Goal: Task Accomplishment & Management: Manage account settings

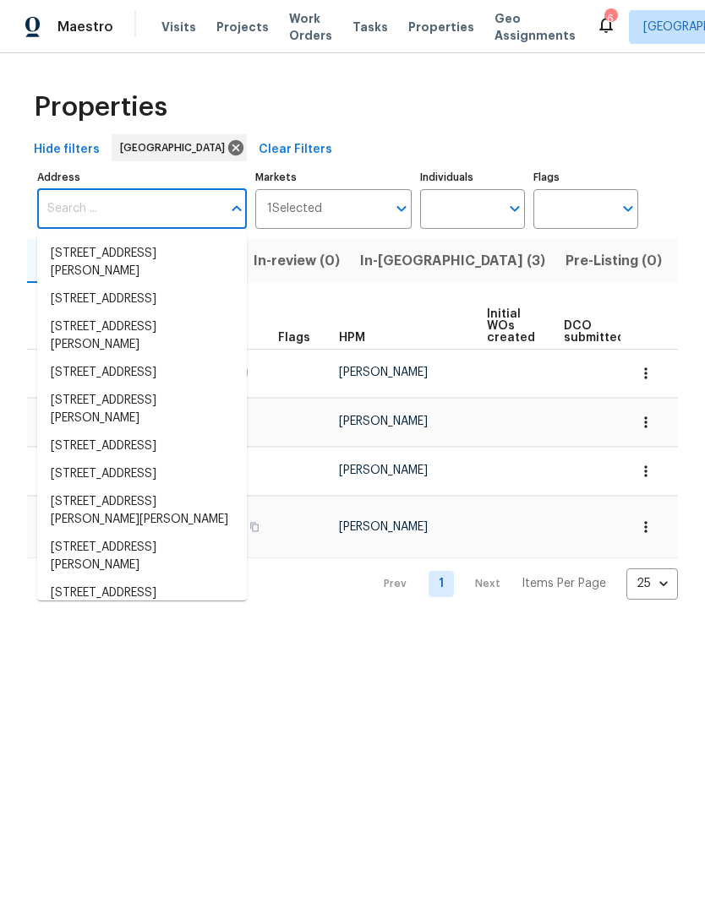
click at [244, 627] on html "Maestro Visits Projects Work Orders Tasks Properties Geo Assignments 6 Salt Lak…" at bounding box center [352, 313] width 705 height 627
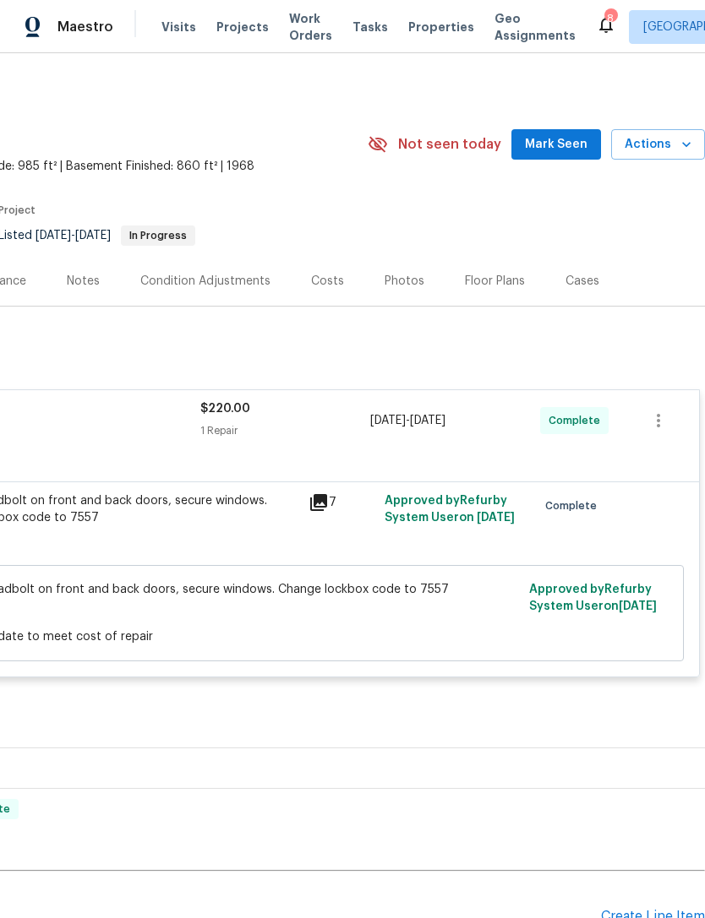
scroll to position [0, 250]
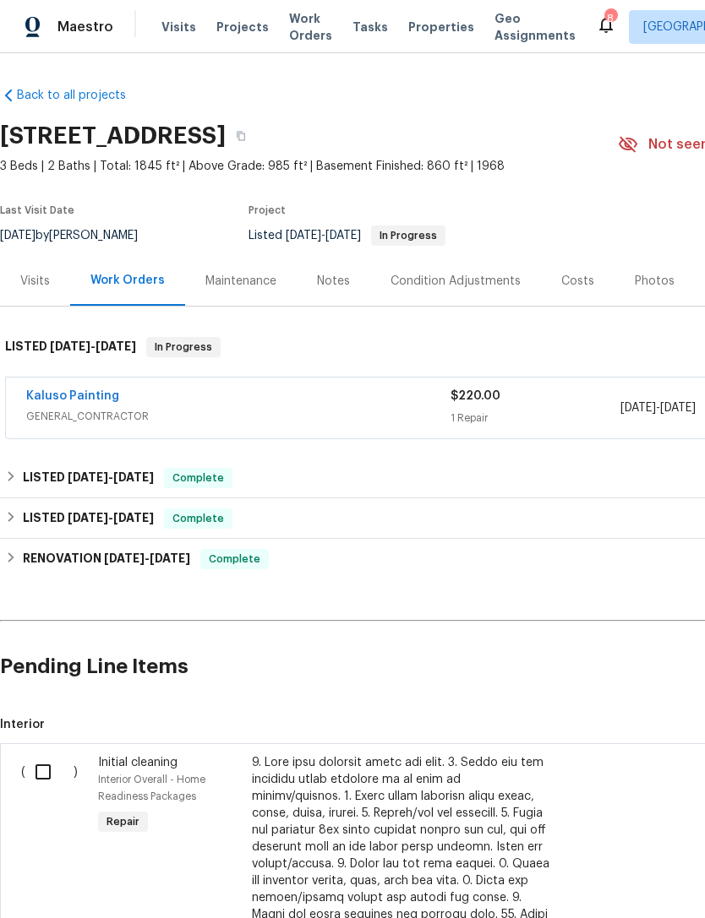
click at [46, 771] on input "checkbox" at bounding box center [49, 772] width 48 height 35
checkbox input "true"
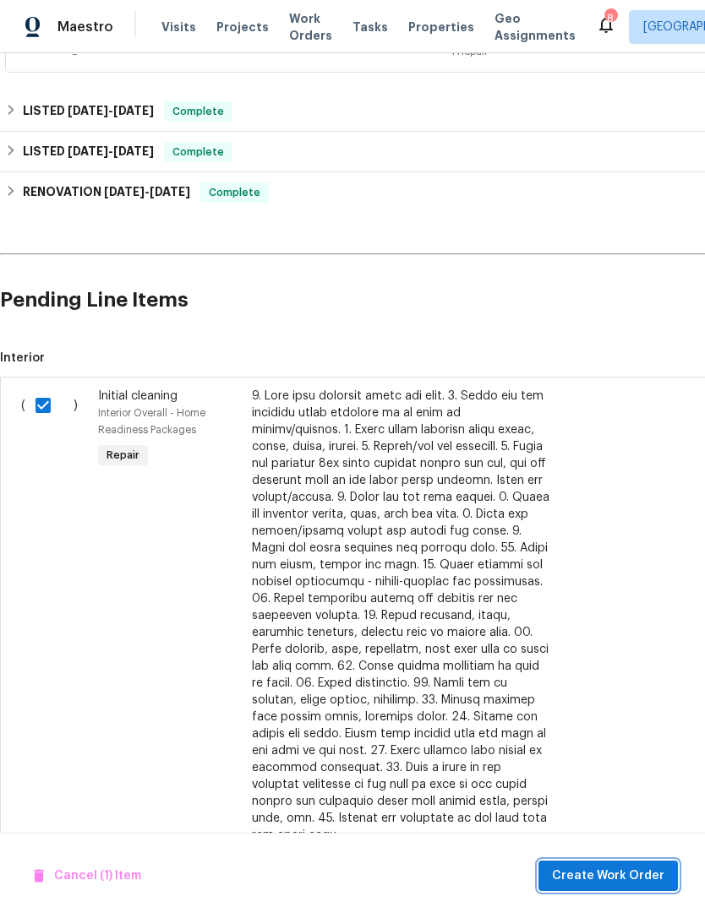
click at [606, 869] on span "Create Work Order" at bounding box center [608, 876] width 112 height 21
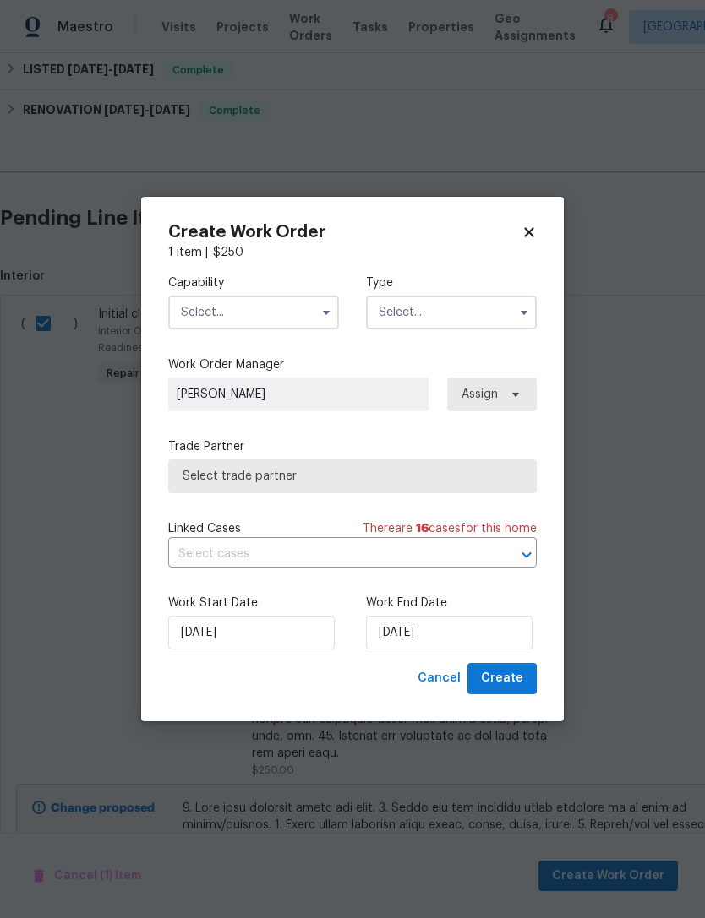
click at [271, 303] on input "text" at bounding box center [253, 313] width 171 height 34
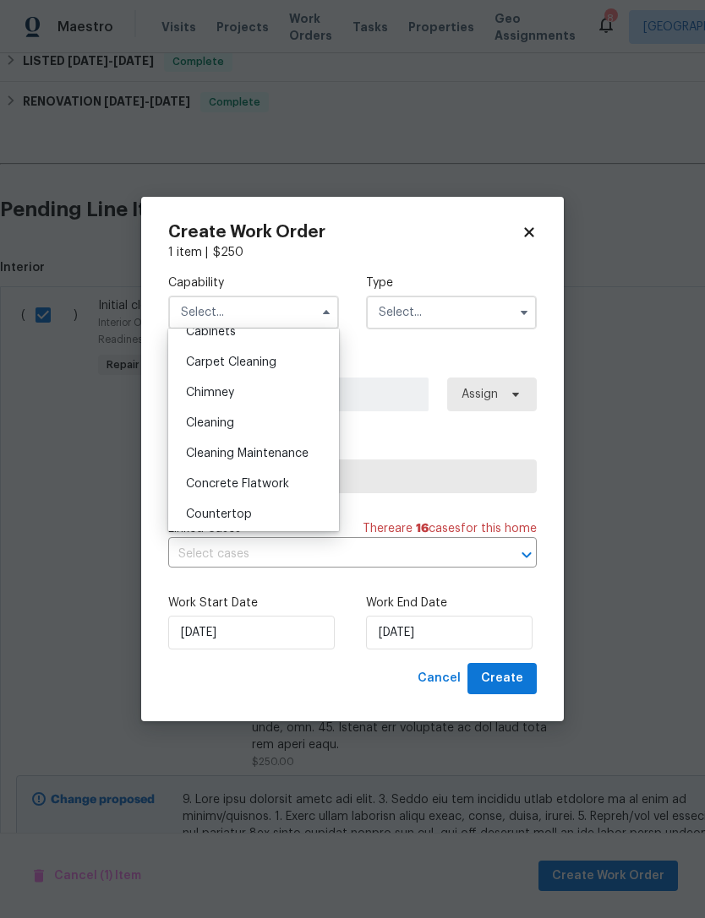
scroll to position [142, 0]
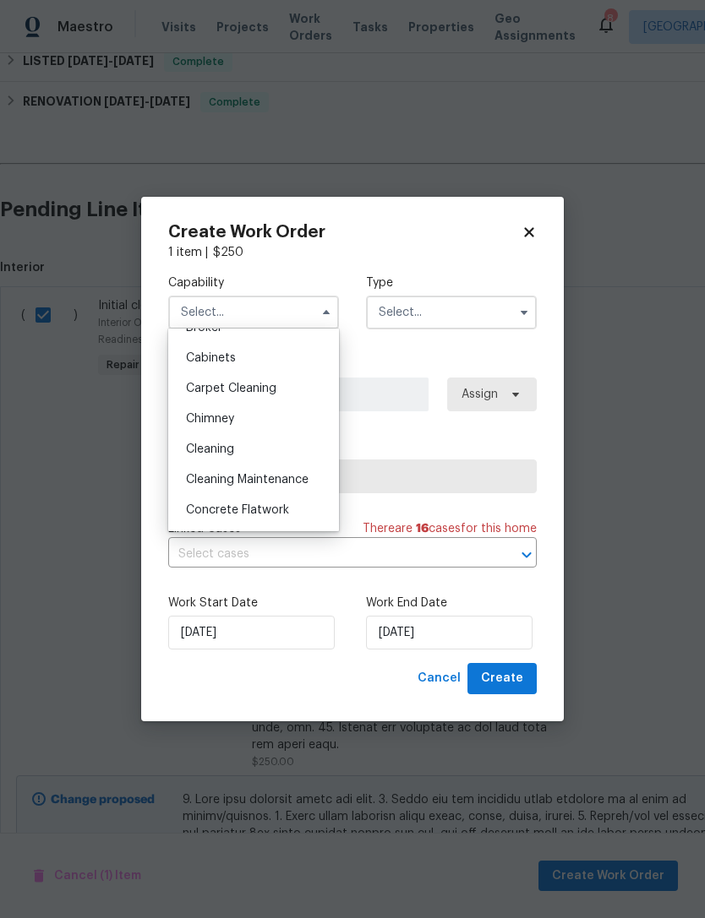
click at [228, 444] on span "Cleaning" at bounding box center [210, 450] width 48 height 12
type input "Cleaning"
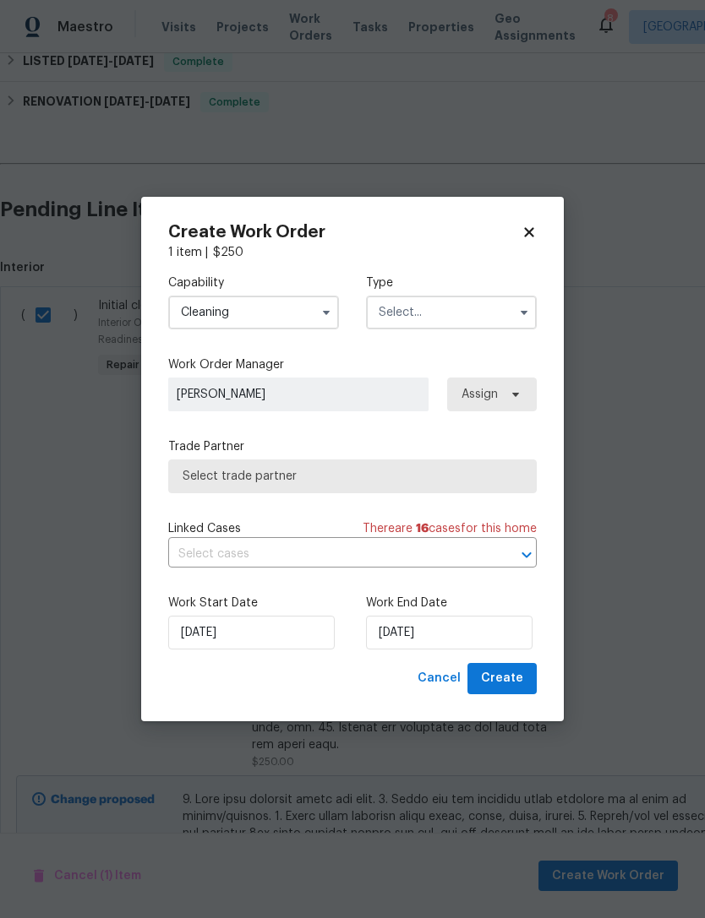
click at [429, 312] on input "text" at bounding box center [451, 313] width 171 height 34
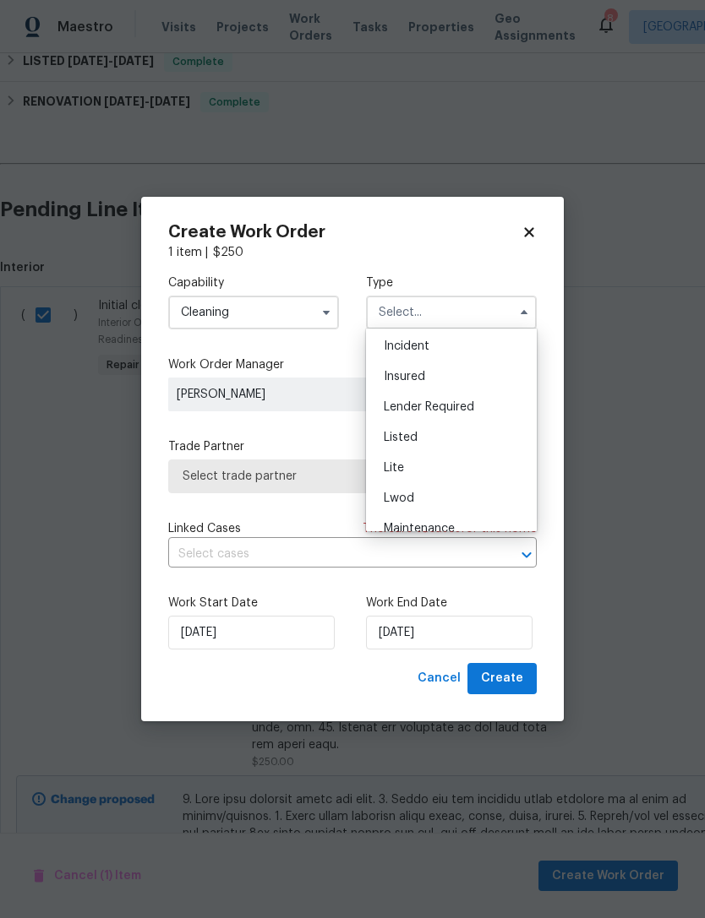
scroll to position [95, 0]
click at [423, 436] on div "Listed" at bounding box center [451, 435] width 162 height 30
type input "Listed"
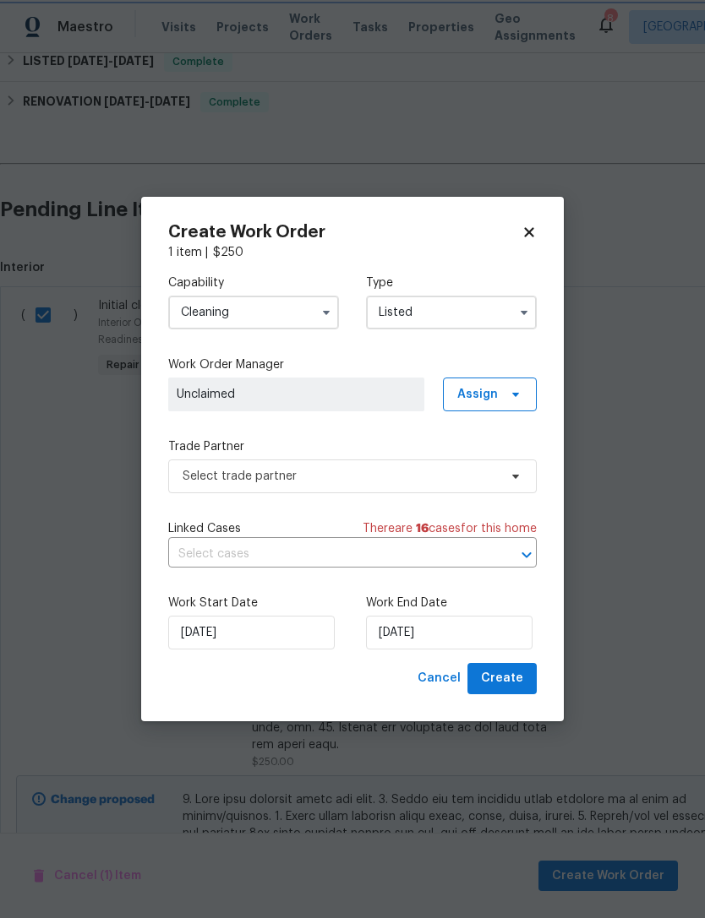
scroll to position [0, 0]
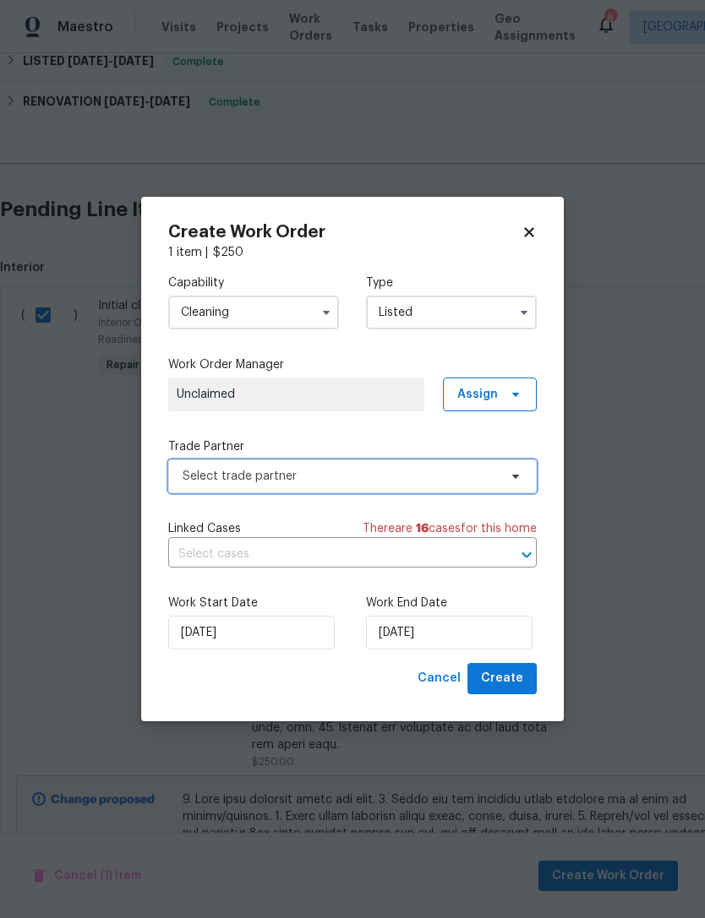
click at [248, 473] on span "Select trade partner" at bounding box center [340, 476] width 315 height 17
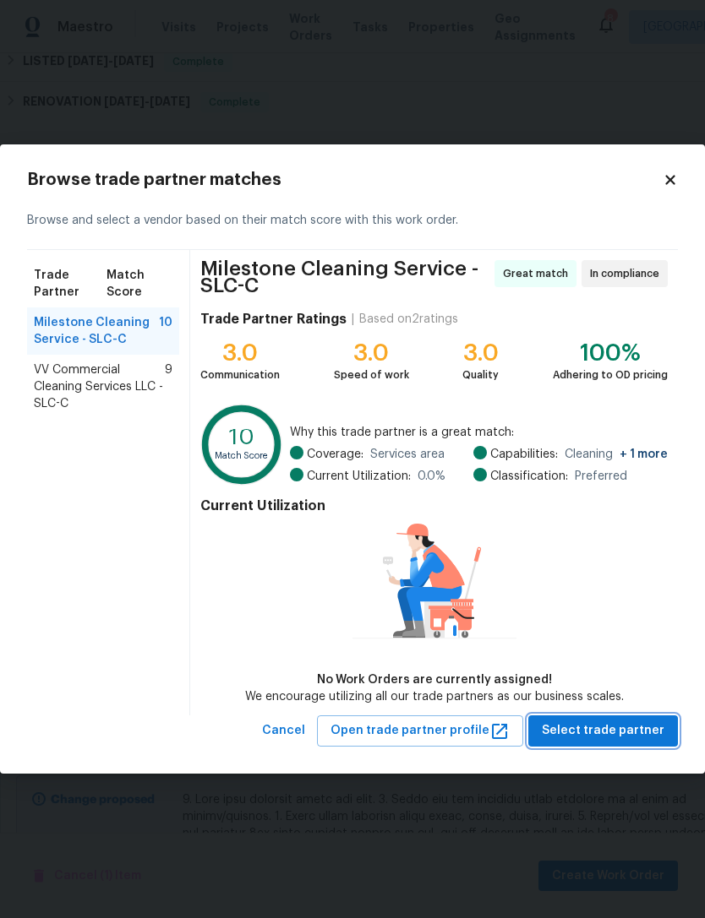
click at [591, 733] on span "Select trade partner" at bounding box center [603, 731] width 123 height 21
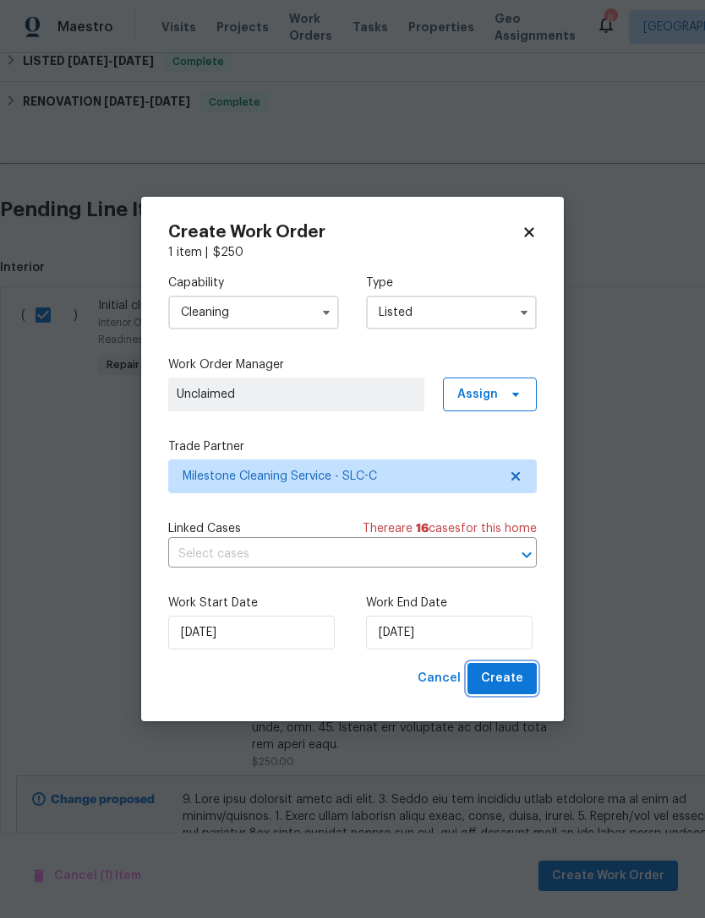
click at [507, 677] on span "Create" at bounding box center [502, 678] width 42 height 21
checkbox input "false"
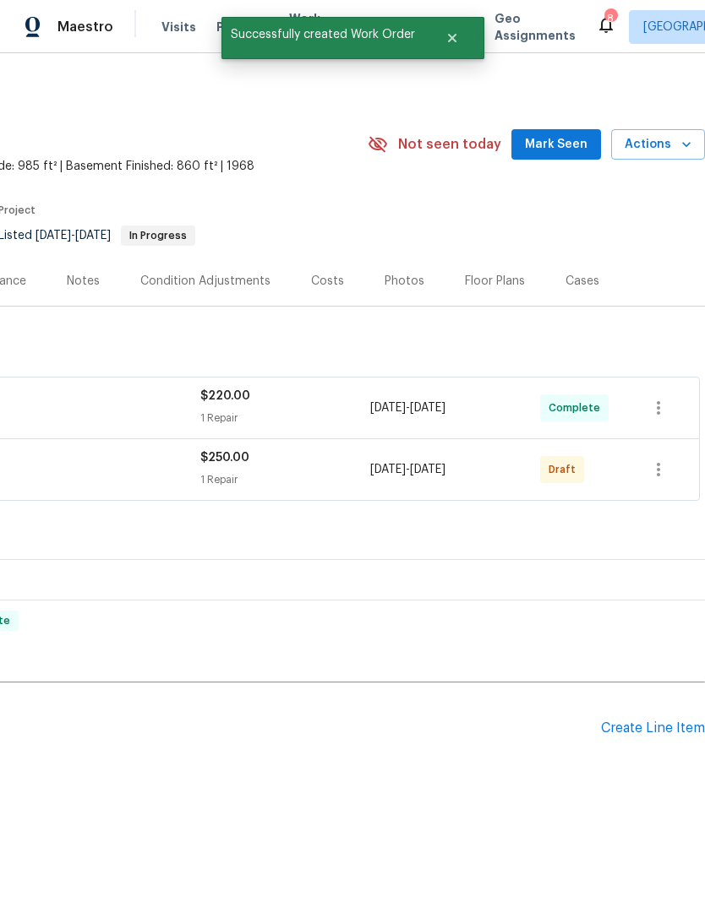
scroll to position [0, 250]
click at [656, 472] on icon "button" at bounding box center [658, 470] width 20 height 20
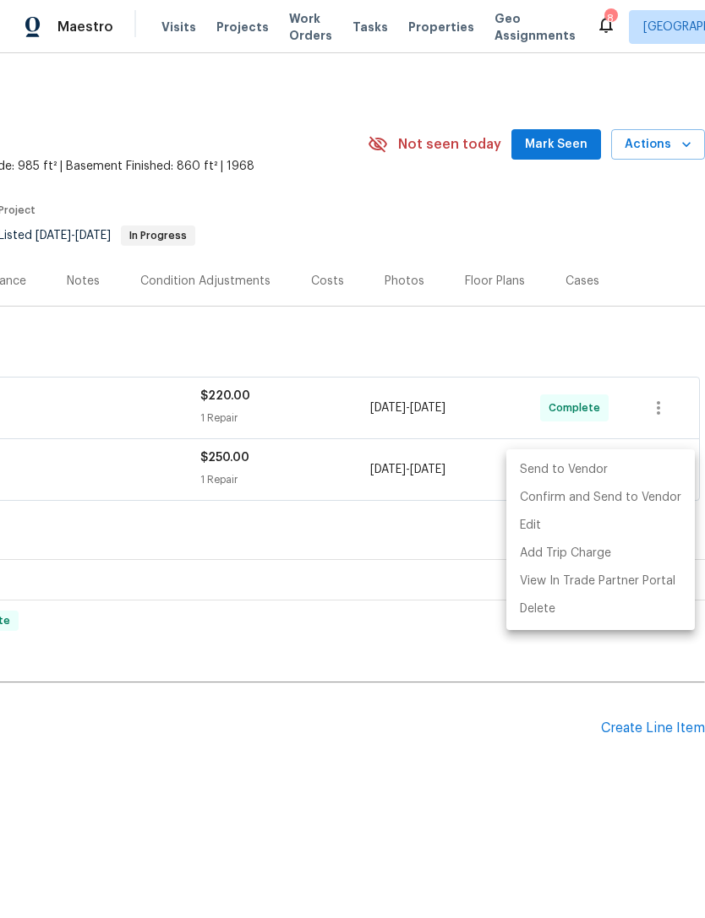
click at [608, 466] on li "Send to Vendor" at bounding box center [600, 470] width 188 height 28
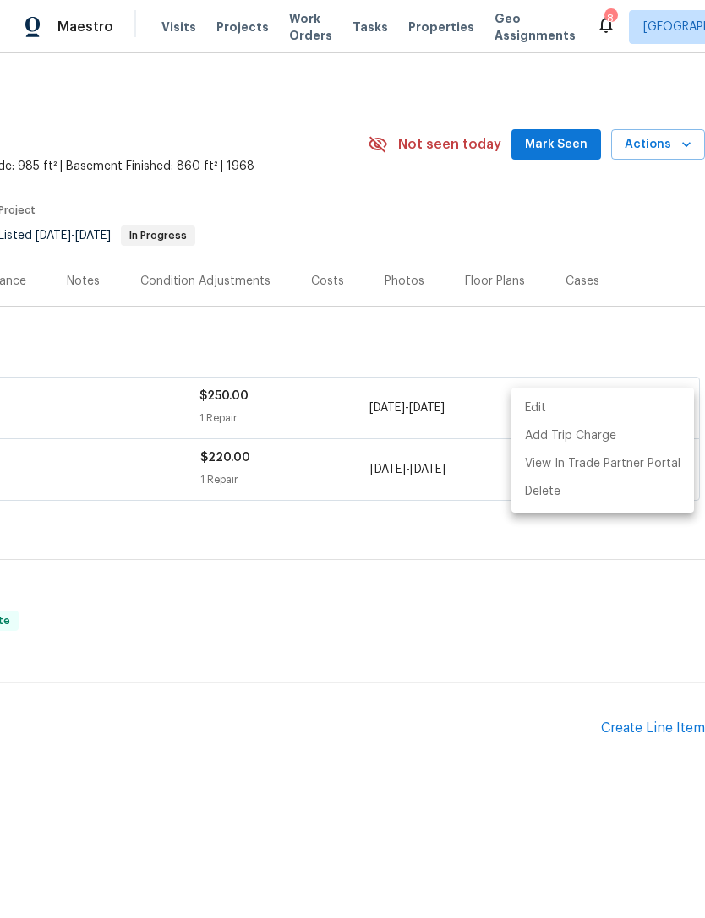
click at [408, 761] on div at bounding box center [352, 459] width 705 height 918
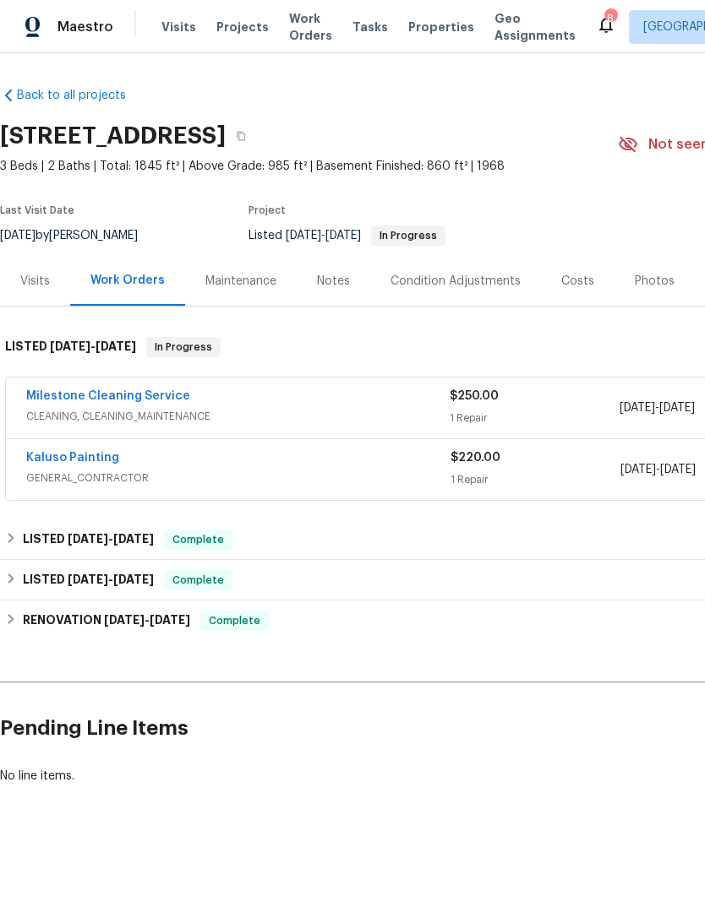
scroll to position [0, 0]
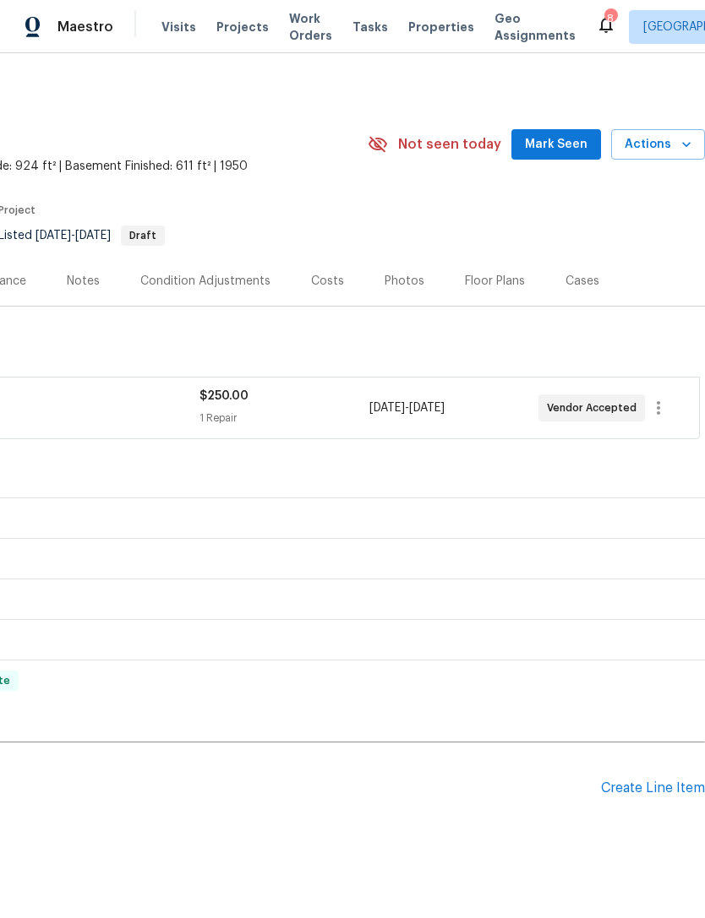
scroll to position [0, 252]
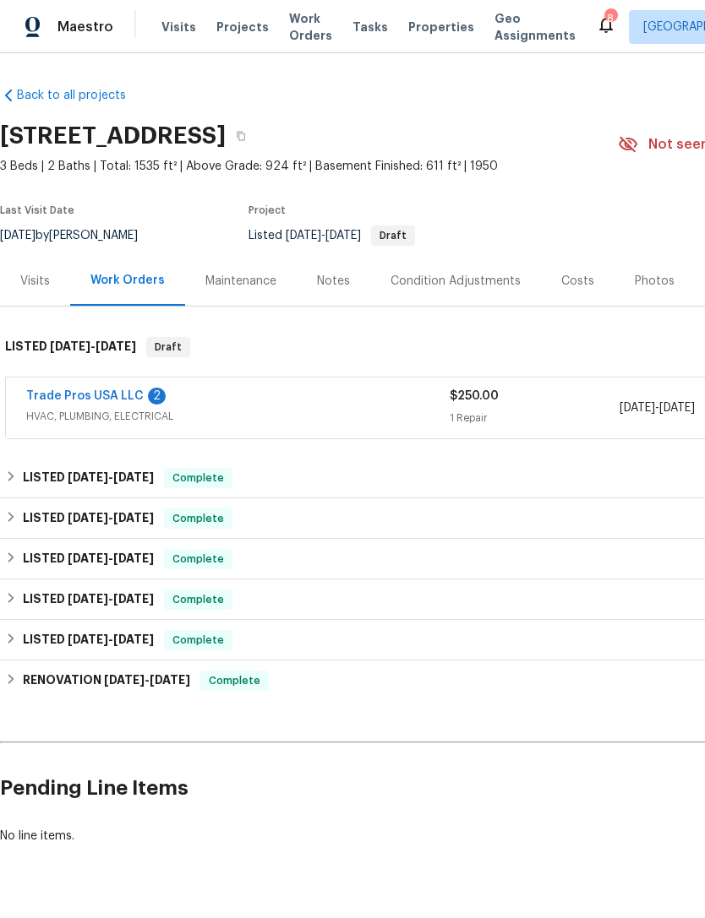
click at [120, 391] on link "Trade Pros USA LLC" at bounding box center [84, 396] width 117 height 12
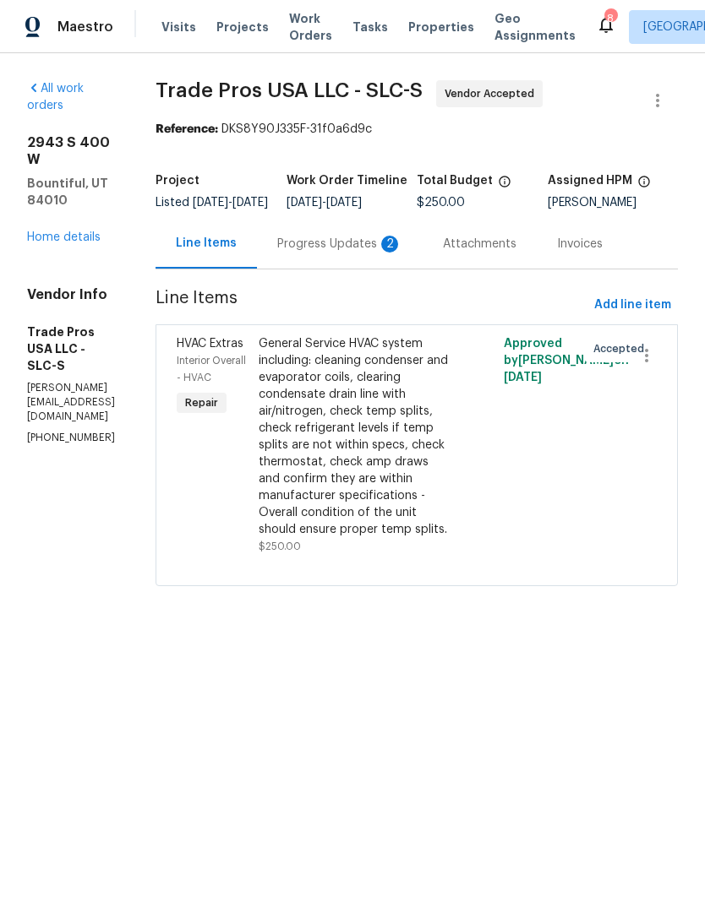
click at [398, 250] on div "2" at bounding box center [389, 244] width 17 height 17
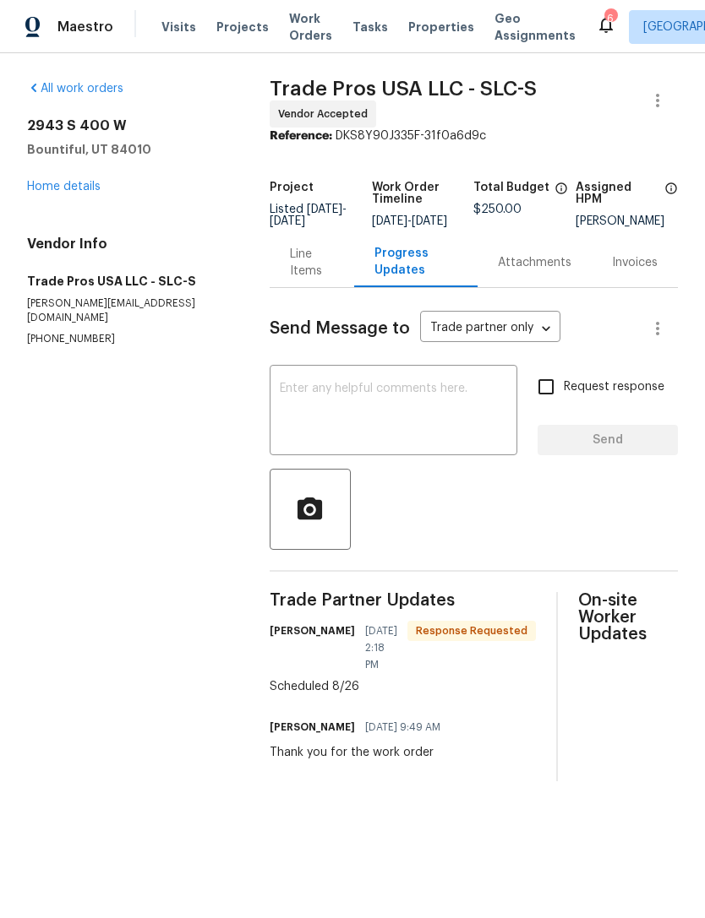
click at [352, 401] on textarea at bounding box center [393, 412] width 227 height 59
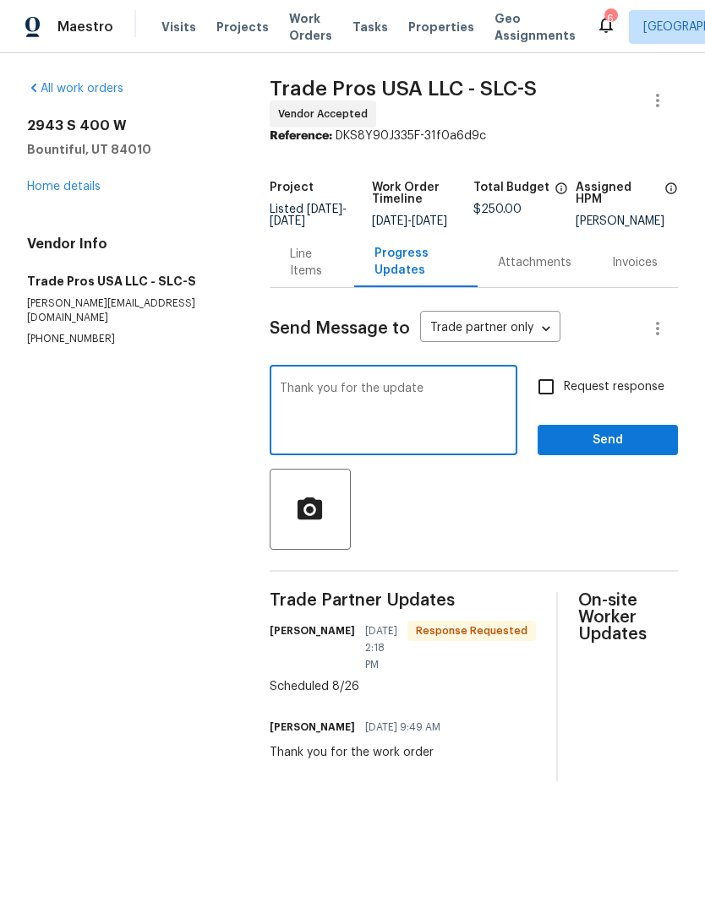
type textarea "Thank you for the update"
click at [553, 396] on input "Request response" at bounding box center [545, 386] width 35 height 35
checkbox input "true"
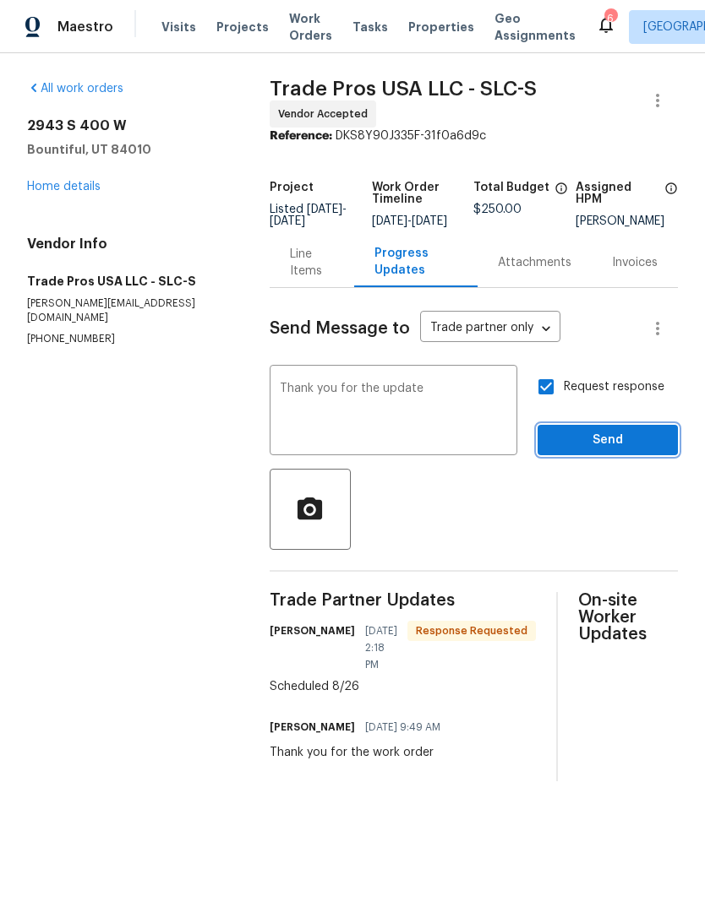
click at [598, 445] on span "Send" at bounding box center [607, 440] width 113 height 21
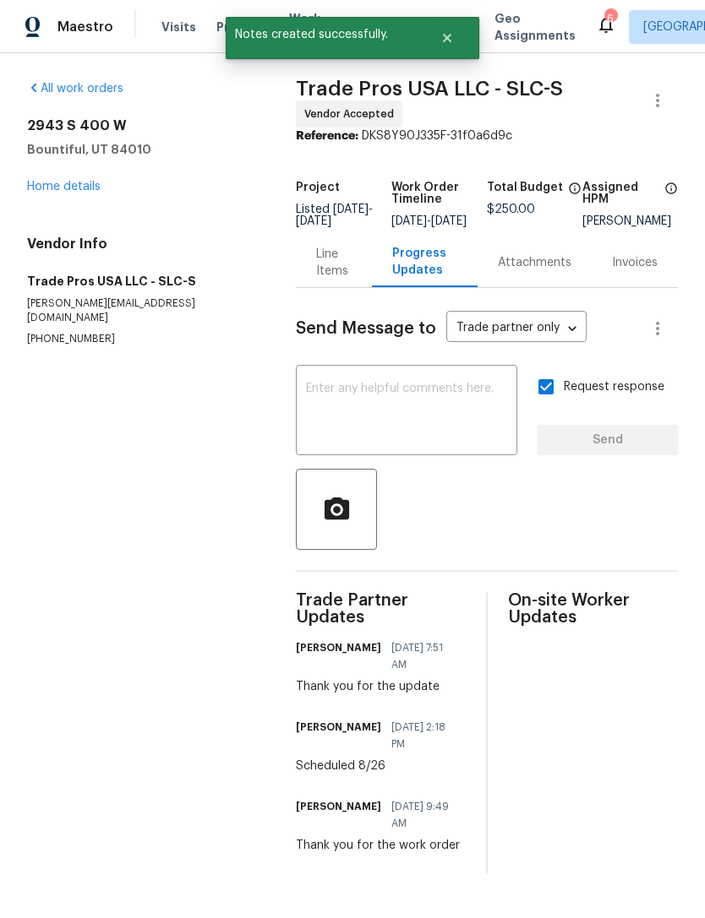
click at [79, 182] on link "Home details" at bounding box center [64, 187] width 74 height 12
